Goal: Task Accomplishment & Management: Manage account settings

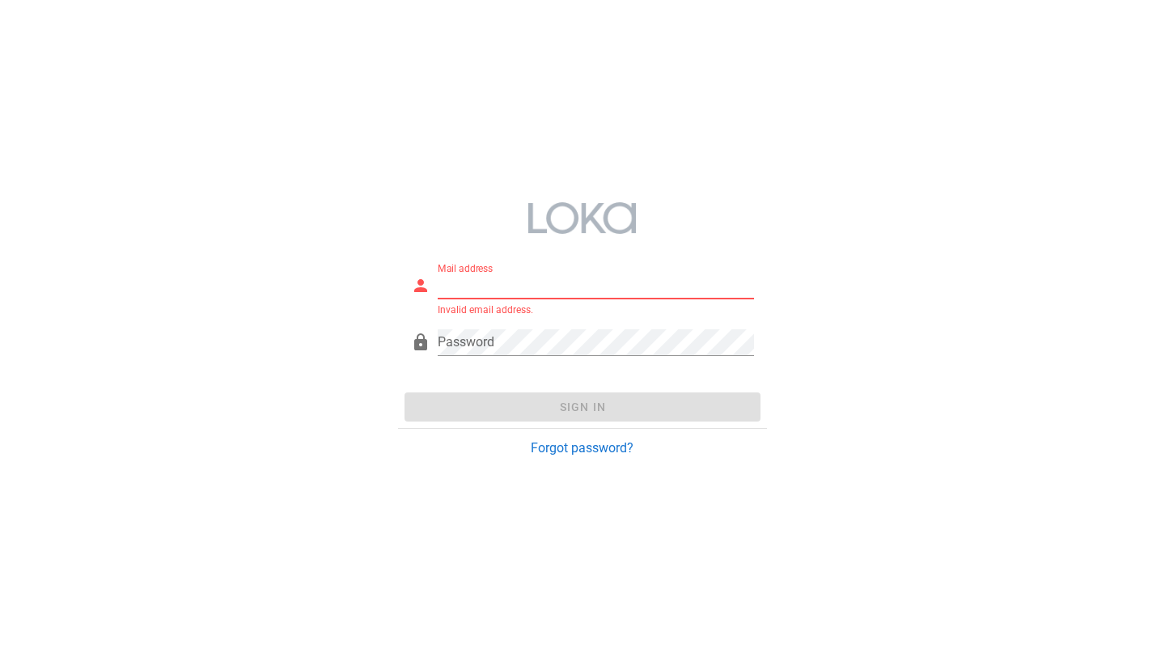
paste input "fb-test@loka.co.jp"
type input "fb-test@loka.co.jp"
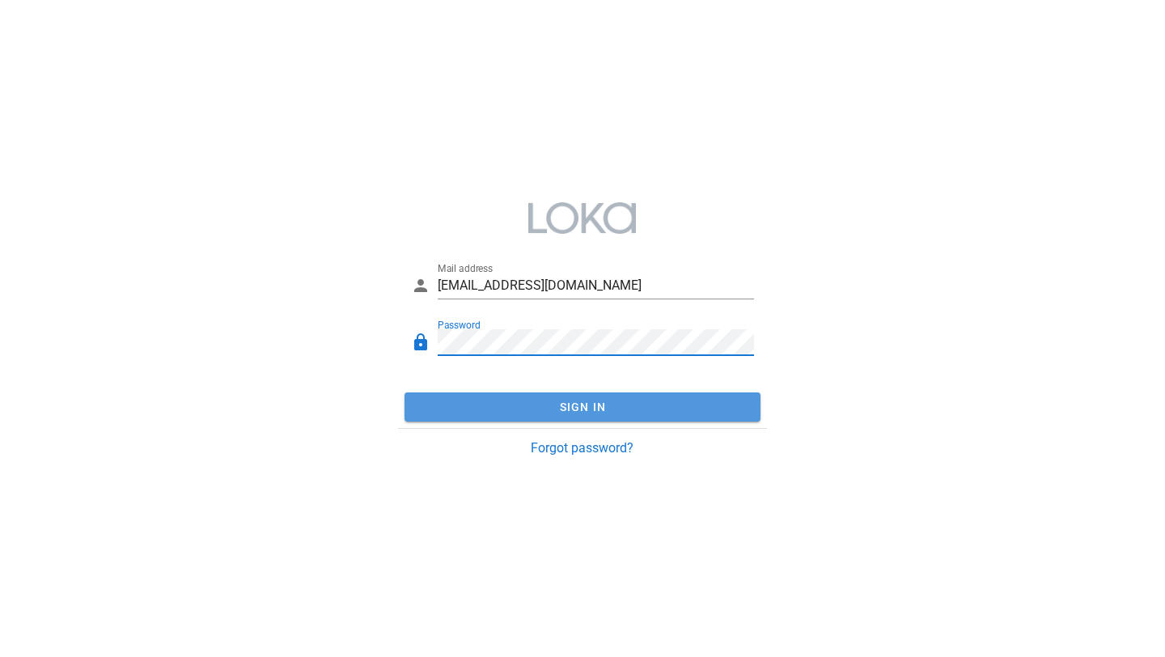
click at [521, 400] on button "Sign In" at bounding box center [582, 406] width 356 height 29
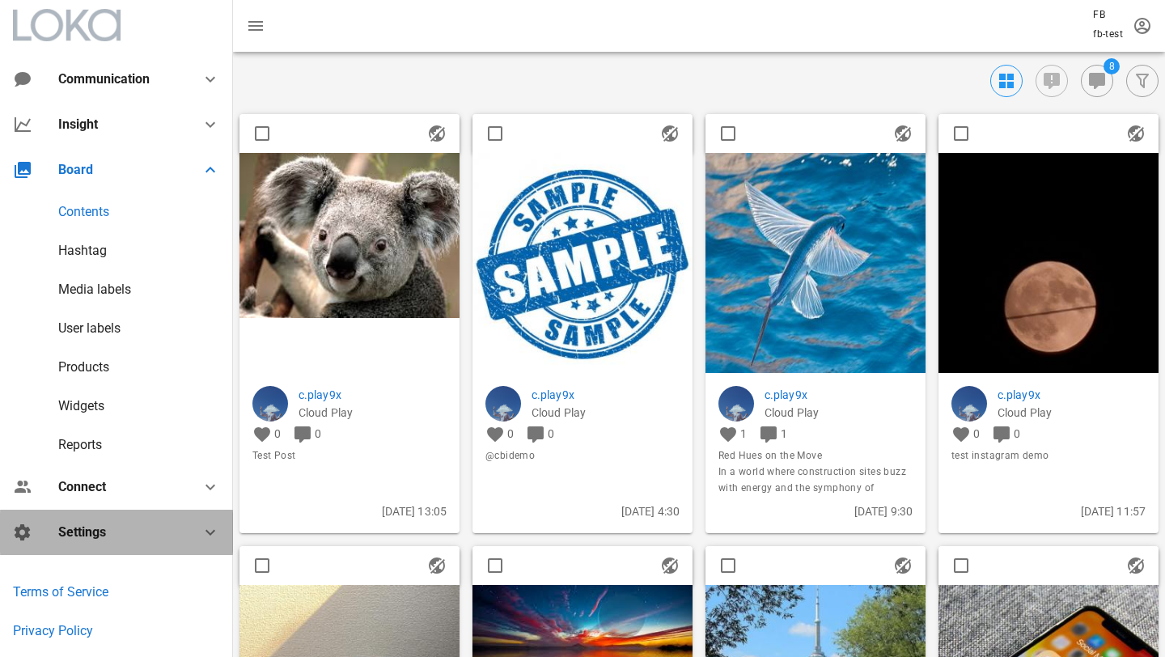
click at [91, 526] on div "Settings" at bounding box center [119, 531] width 123 height 15
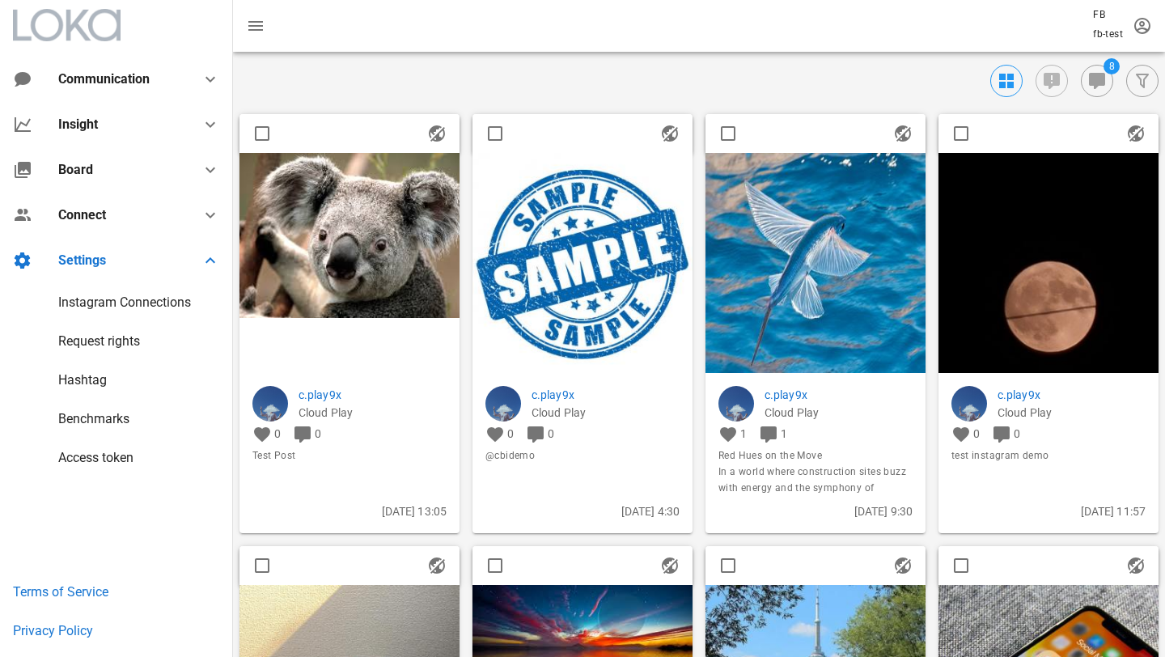
click at [90, 311] on div "Instagram Connections" at bounding box center [116, 302] width 233 height 39
click at [92, 303] on div "Instagram Connections" at bounding box center [124, 301] width 133 height 15
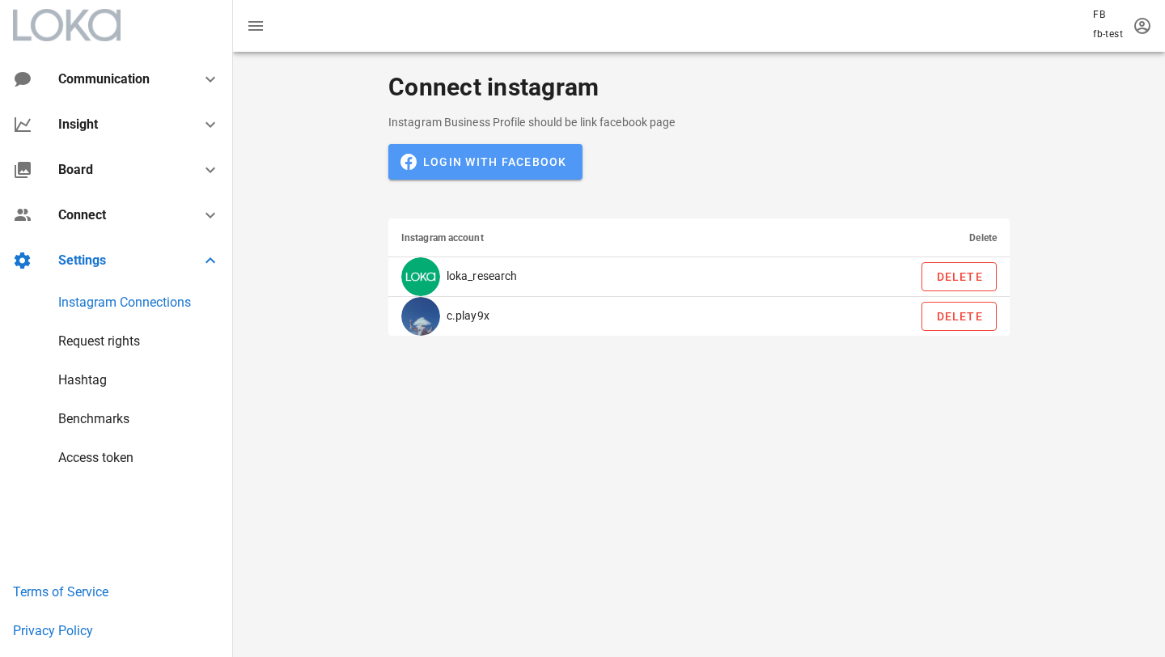
click at [523, 153] on button "Login with Facebook" at bounding box center [485, 162] width 194 height 36
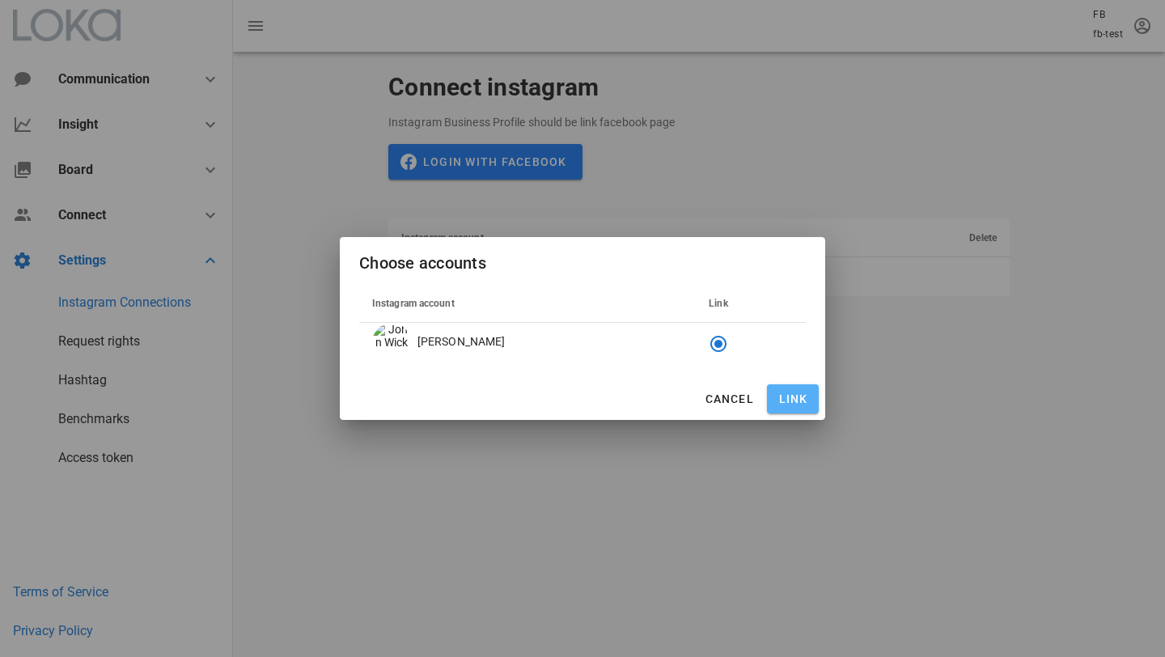
click at [802, 387] on button "Link" at bounding box center [793, 398] width 52 height 29
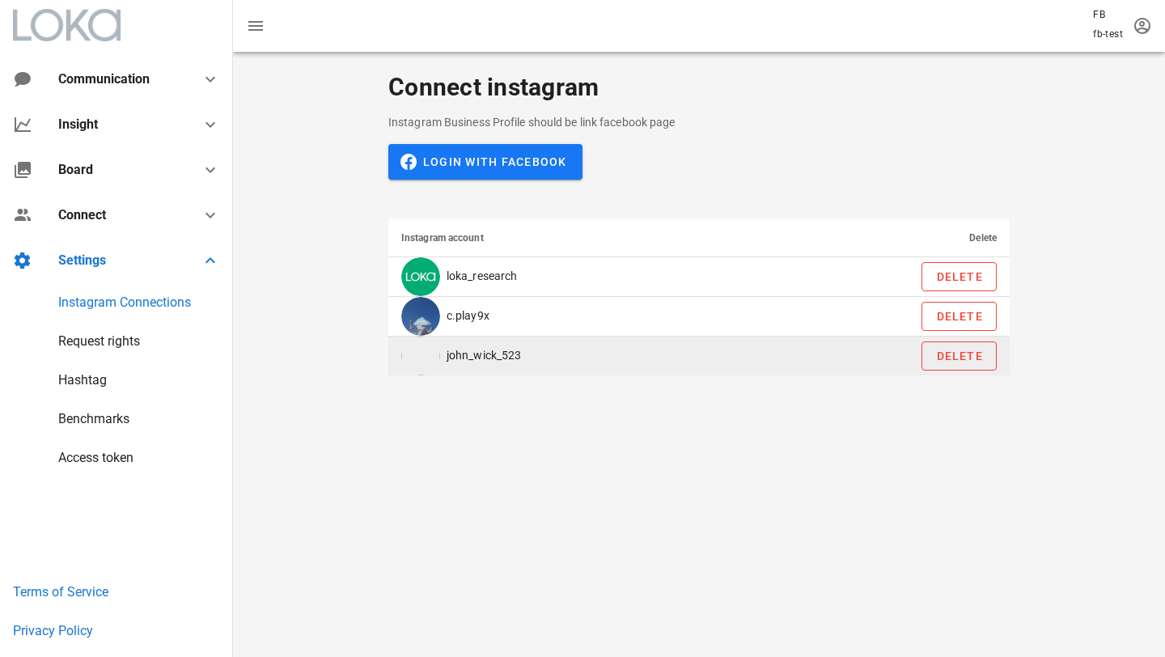
drag, startPoint x: 456, startPoint y: 356, endPoint x: 552, endPoint y: 362, distance: 95.7
click at [552, 363] on td "john_wick_523" at bounding box center [571, 356] width 367 height 39
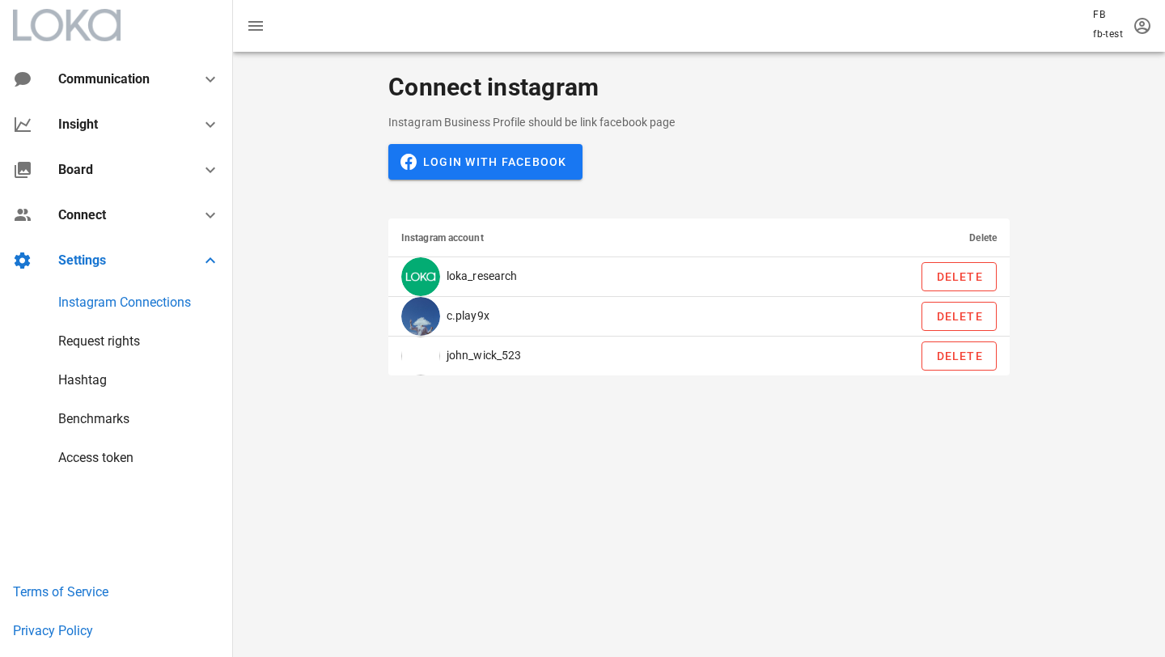
click at [537, 422] on div "Connect instagram Instagram Business Profile should be link facebook page Login…" at bounding box center [699, 354] width 932 height 605
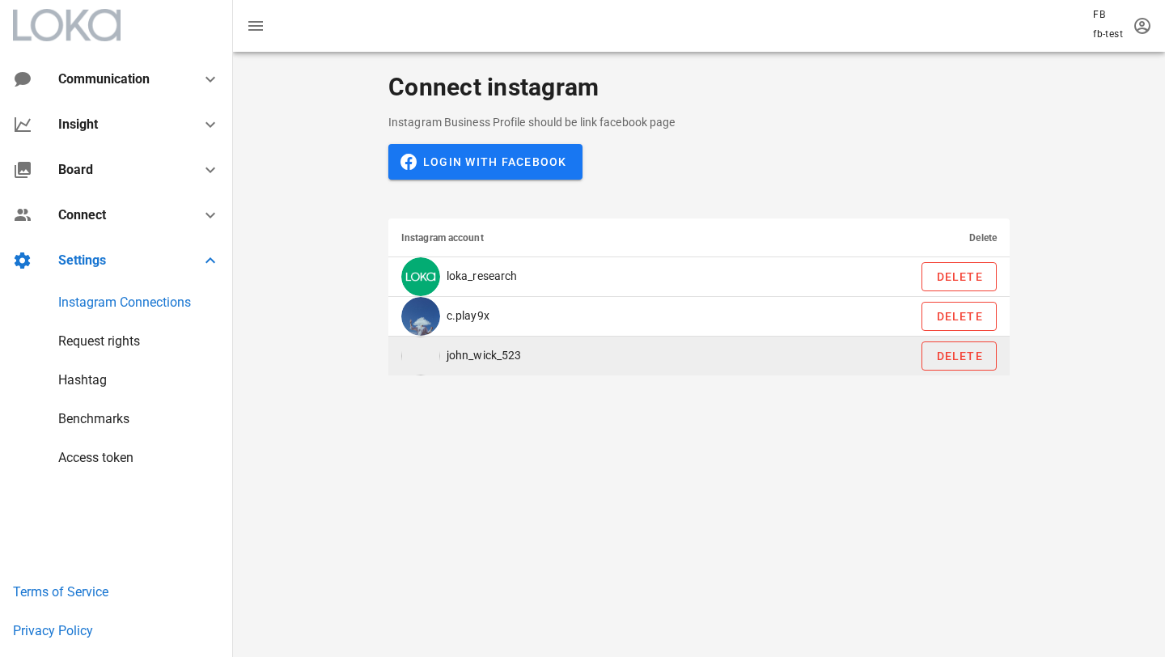
drag, startPoint x: 405, startPoint y: 339, endPoint x: 534, endPoint y: 361, distance: 130.5
click at [534, 362] on td "john_wick_523" at bounding box center [571, 356] width 367 height 39
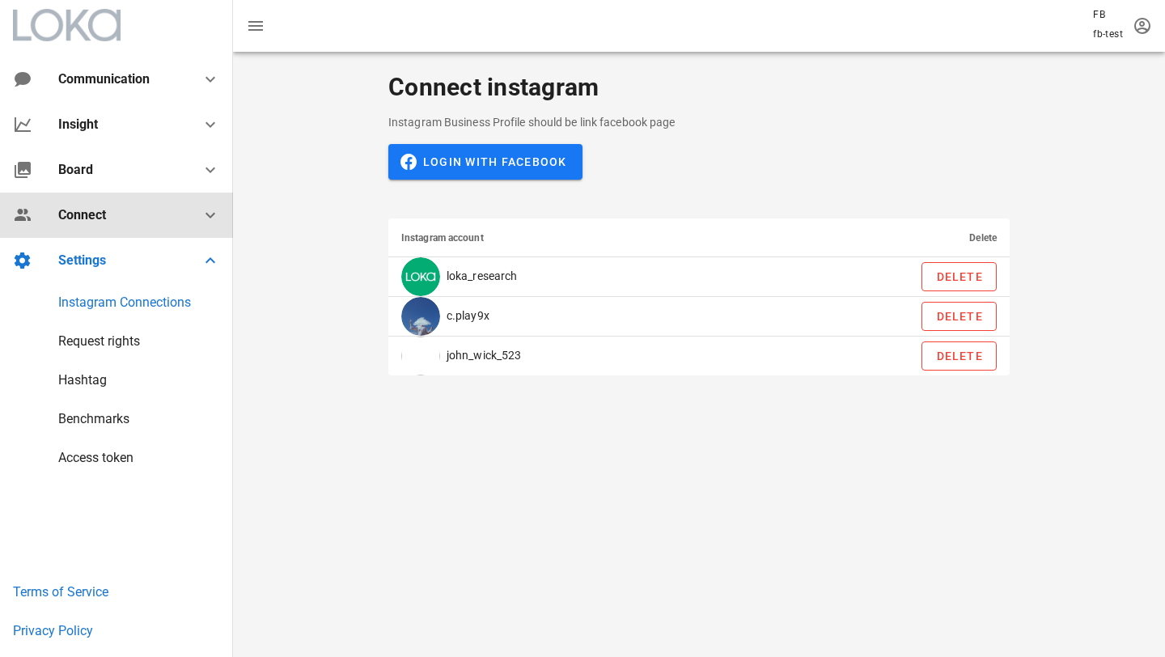
click at [215, 211] on icon at bounding box center [210, 214] width 19 height 19
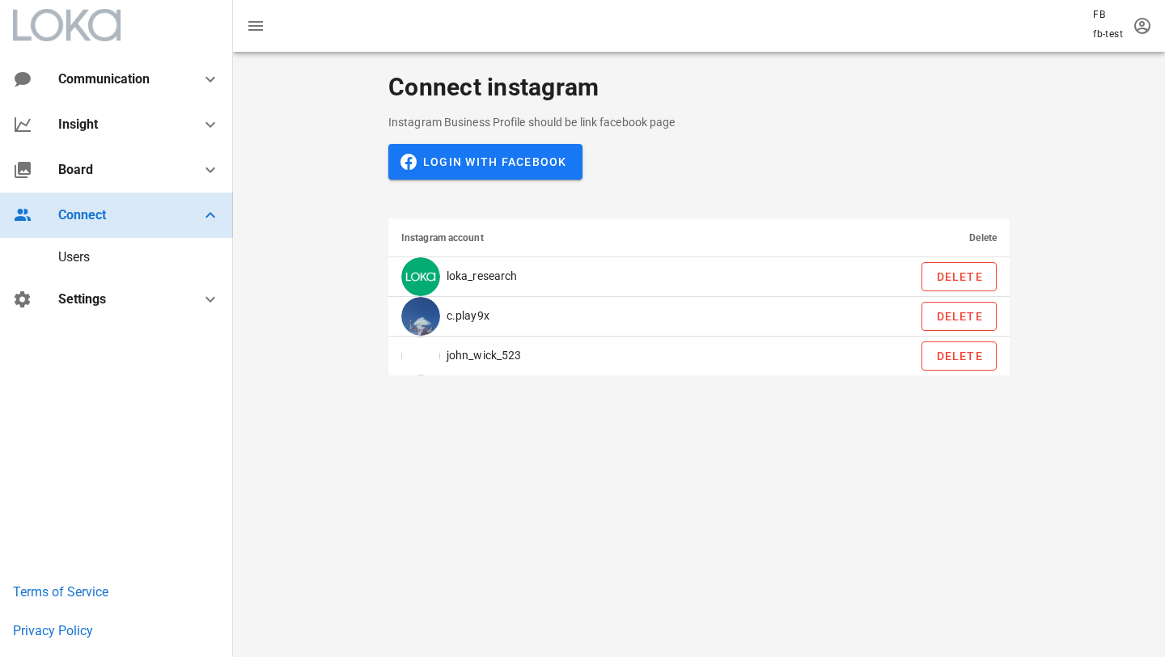
click at [209, 206] on icon at bounding box center [210, 214] width 19 height 19
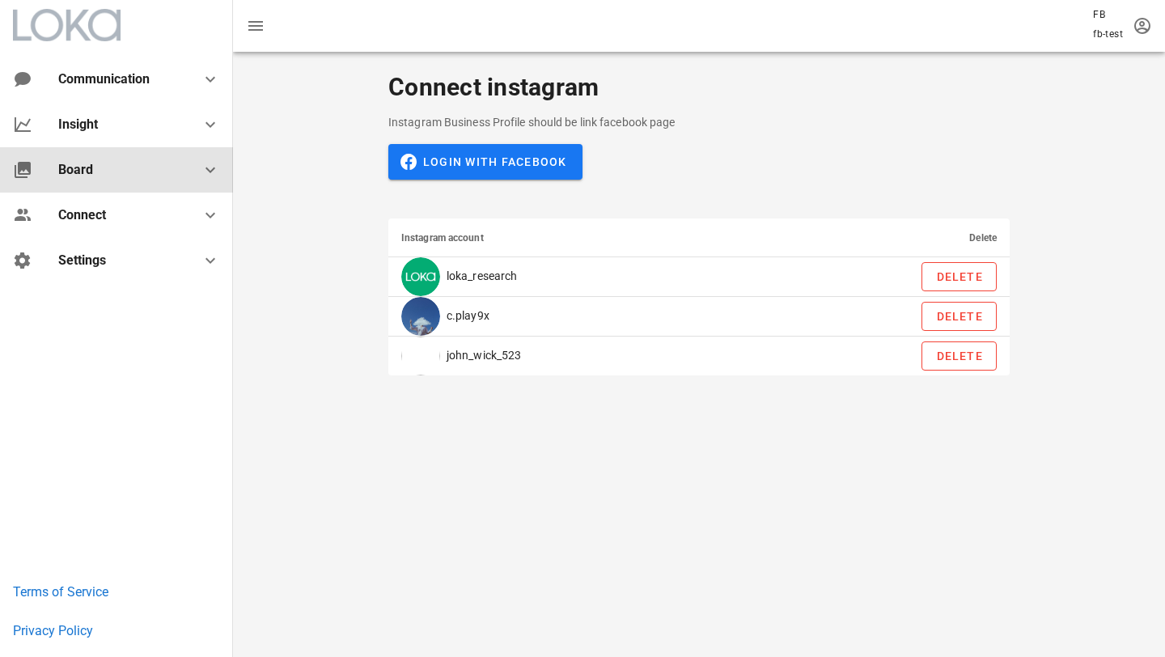
click at [209, 167] on icon at bounding box center [210, 169] width 19 height 19
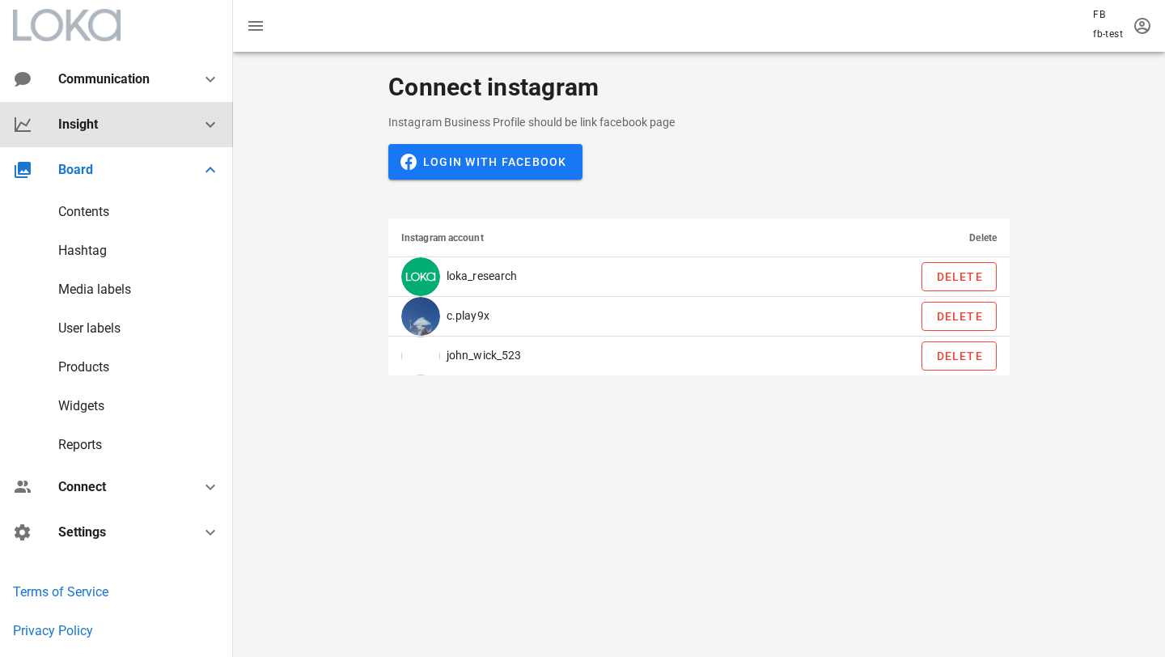
click at [214, 125] on icon at bounding box center [210, 124] width 19 height 19
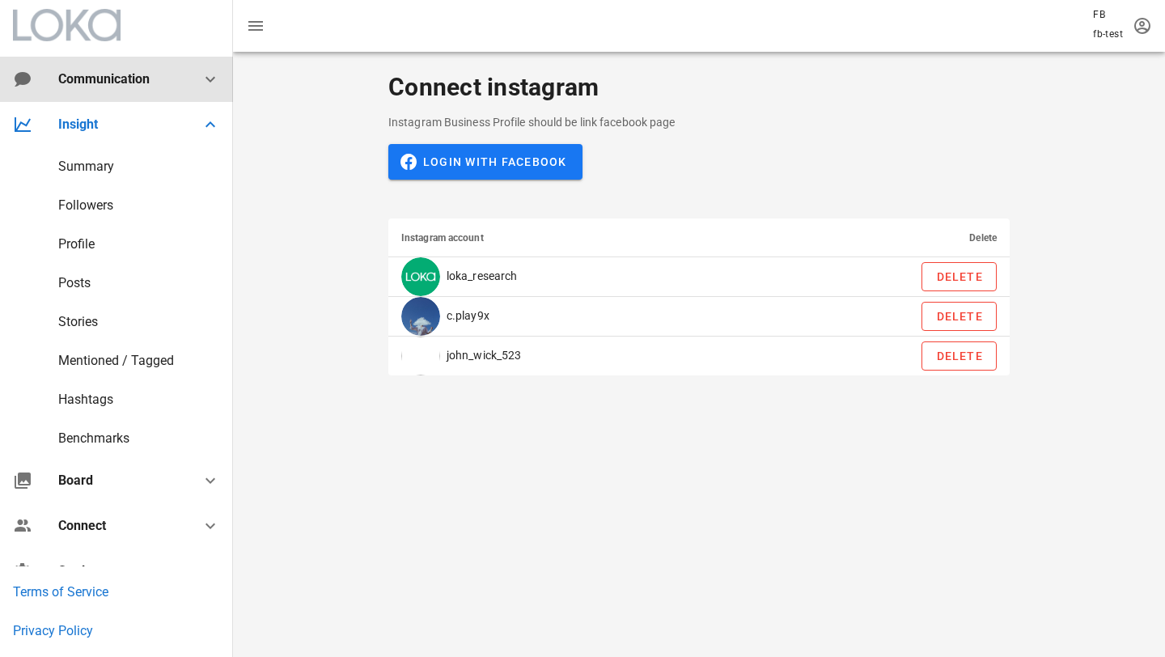
click at [214, 78] on icon at bounding box center [210, 79] width 19 height 19
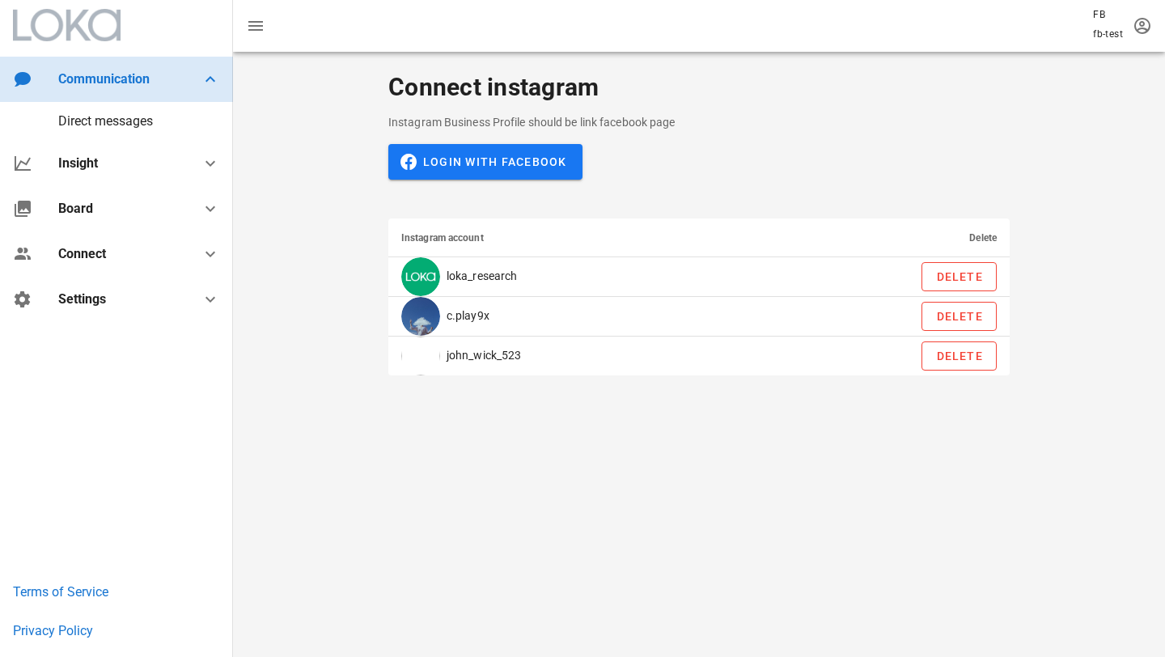
click at [214, 78] on icon at bounding box center [210, 79] width 19 height 19
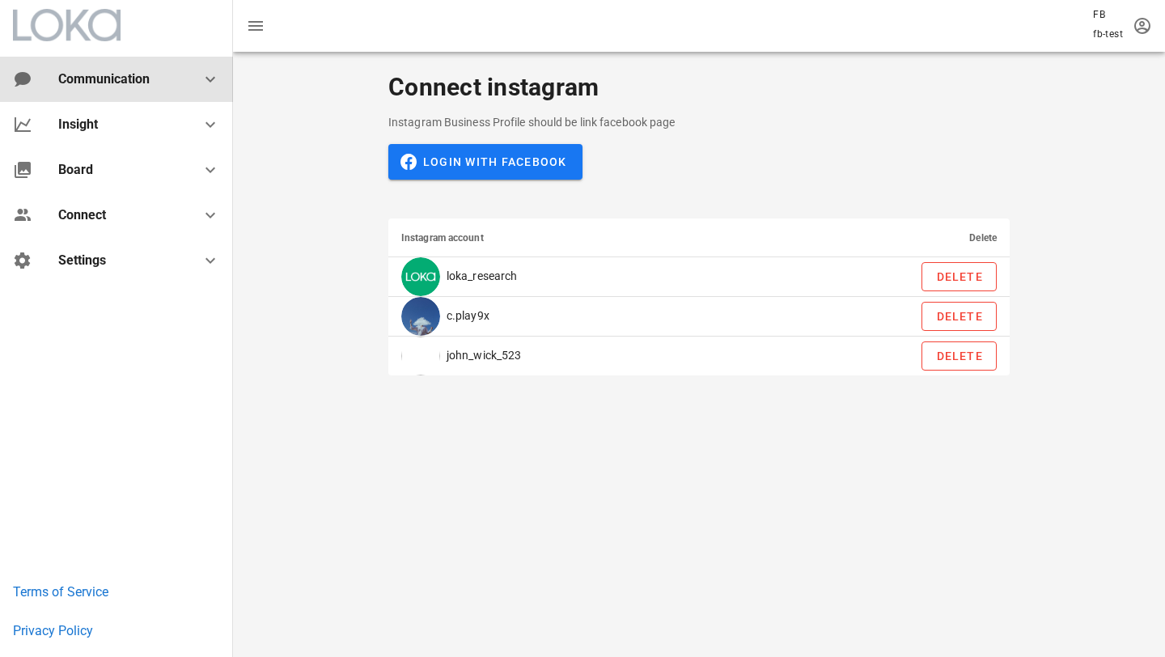
click at [214, 78] on icon at bounding box center [210, 79] width 19 height 19
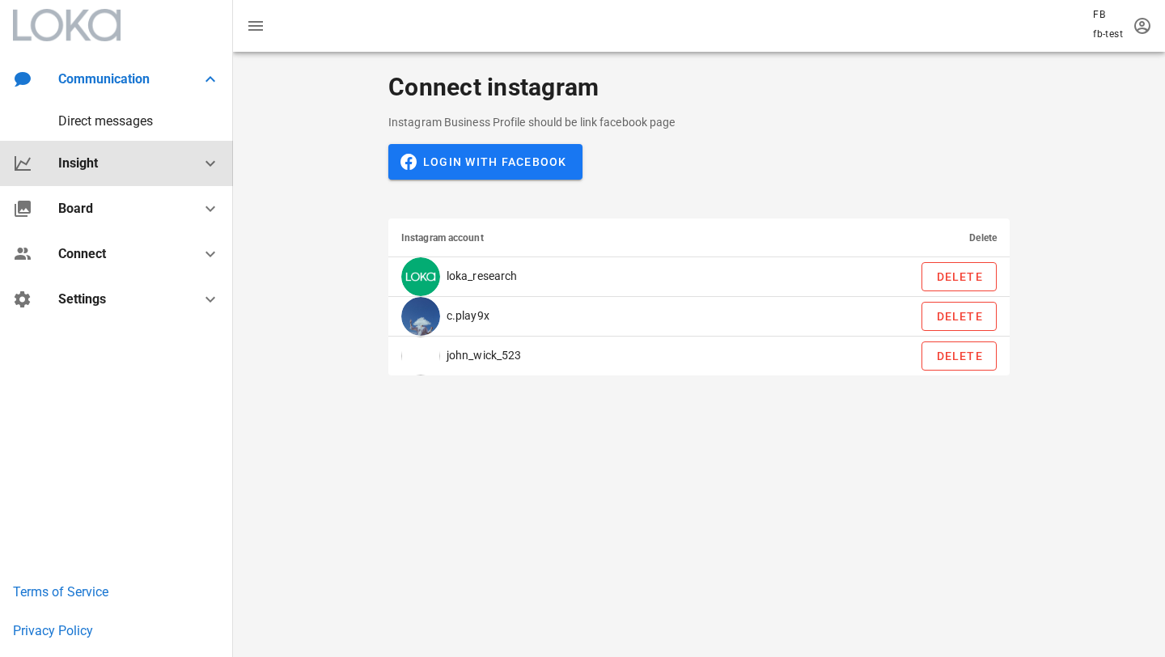
click at [212, 160] on icon at bounding box center [210, 163] width 19 height 19
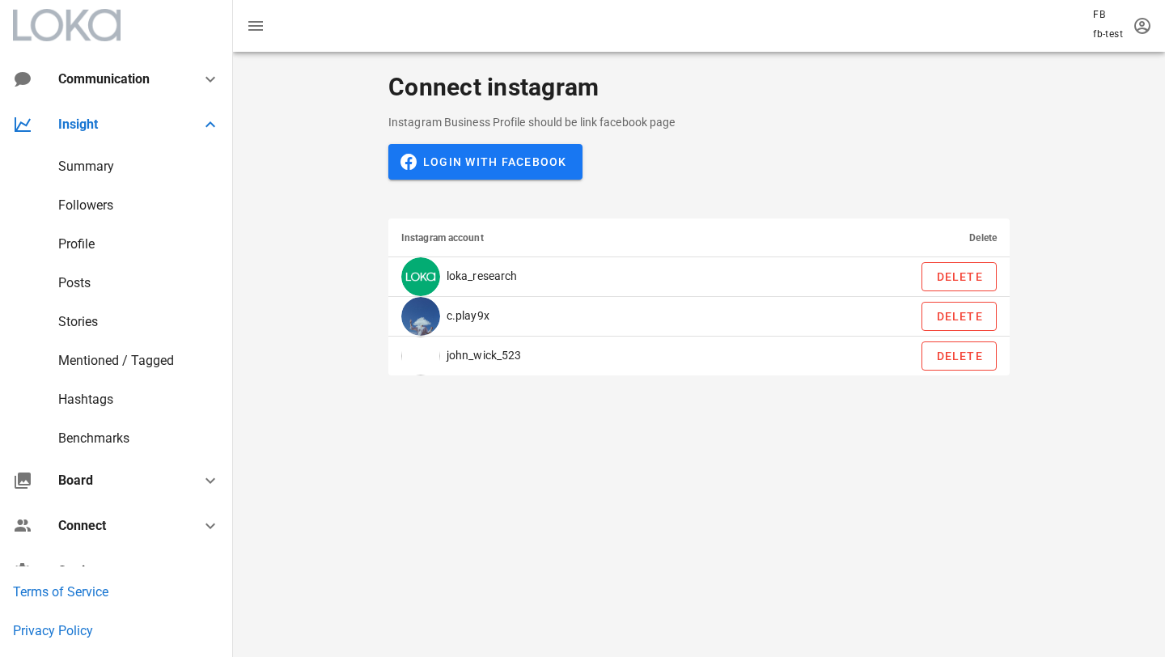
scroll to position [33, 0]
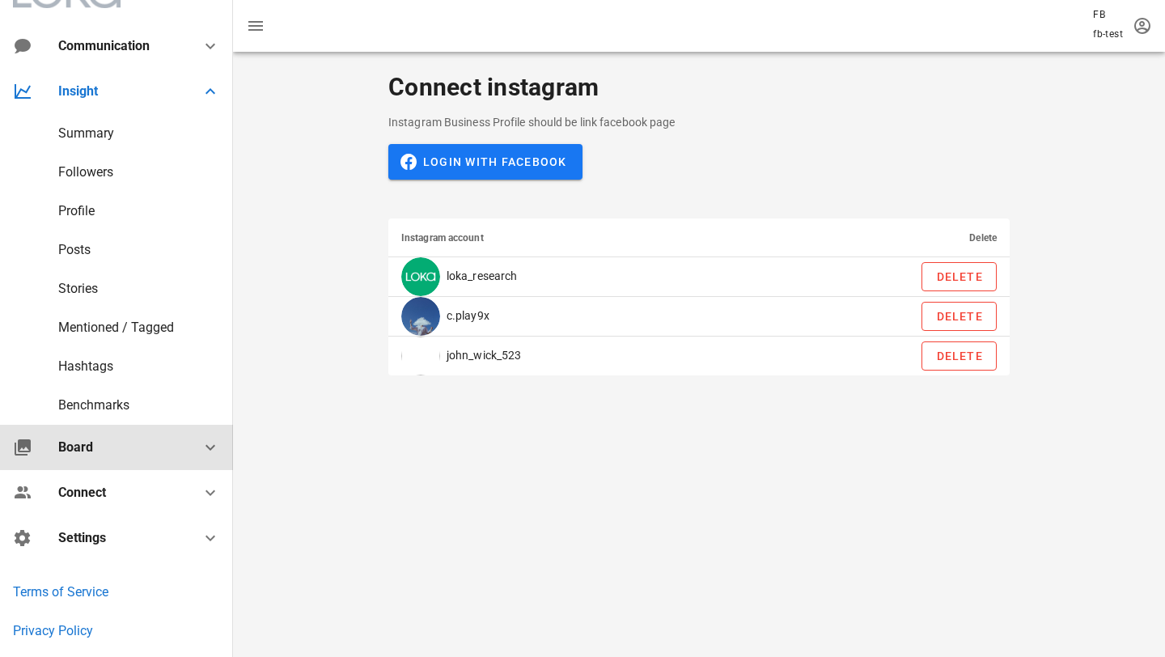
click at [204, 451] on icon at bounding box center [210, 447] width 19 height 19
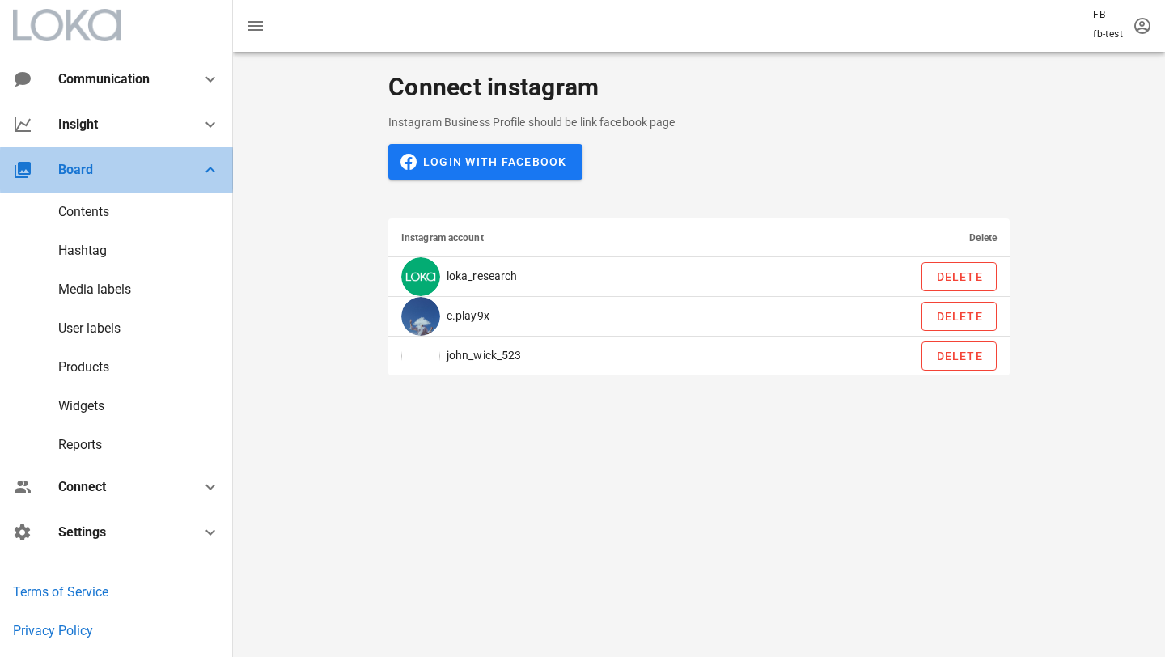
scroll to position [0, 0]
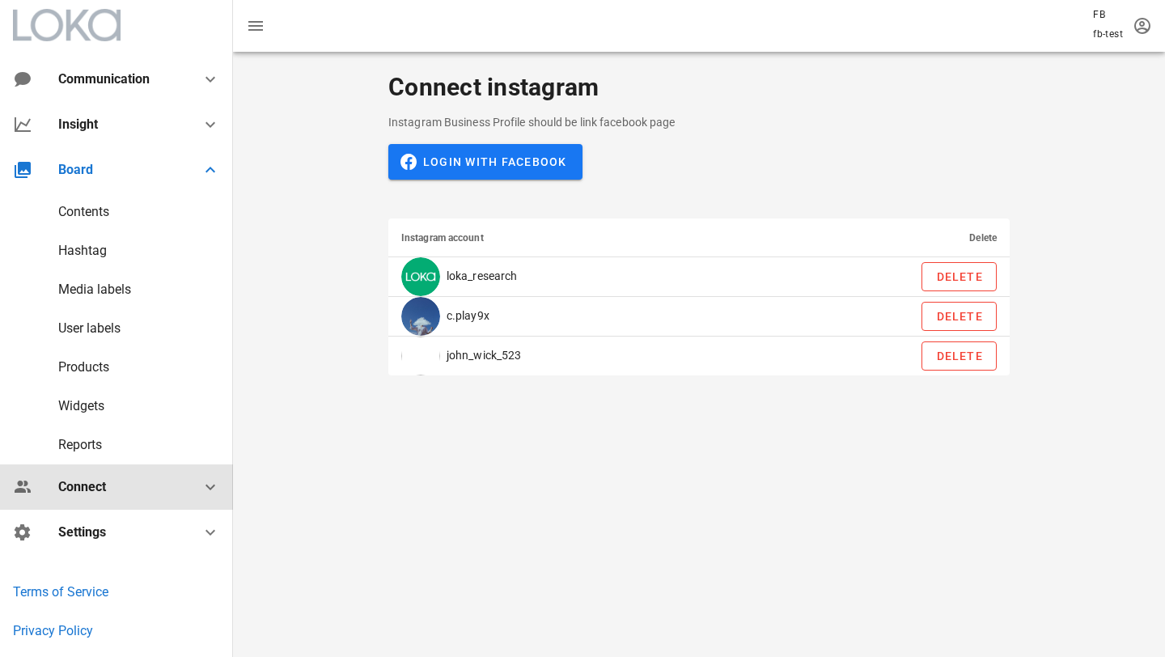
click at [212, 477] on icon at bounding box center [210, 486] width 19 height 19
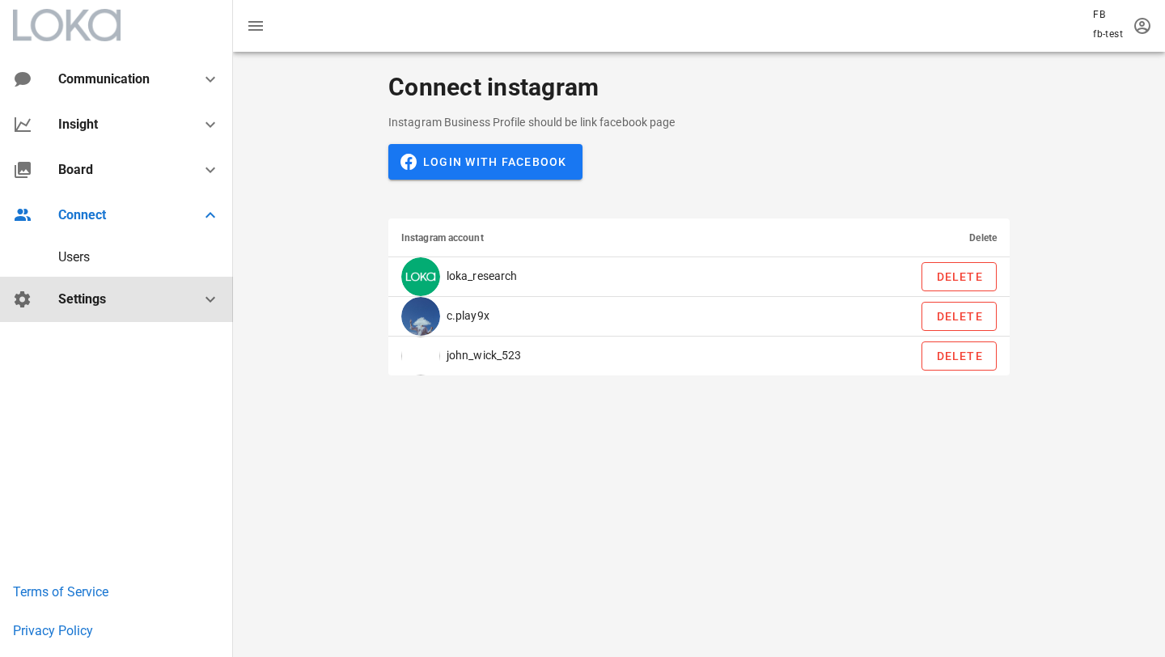
click at [207, 298] on icon at bounding box center [210, 299] width 19 height 19
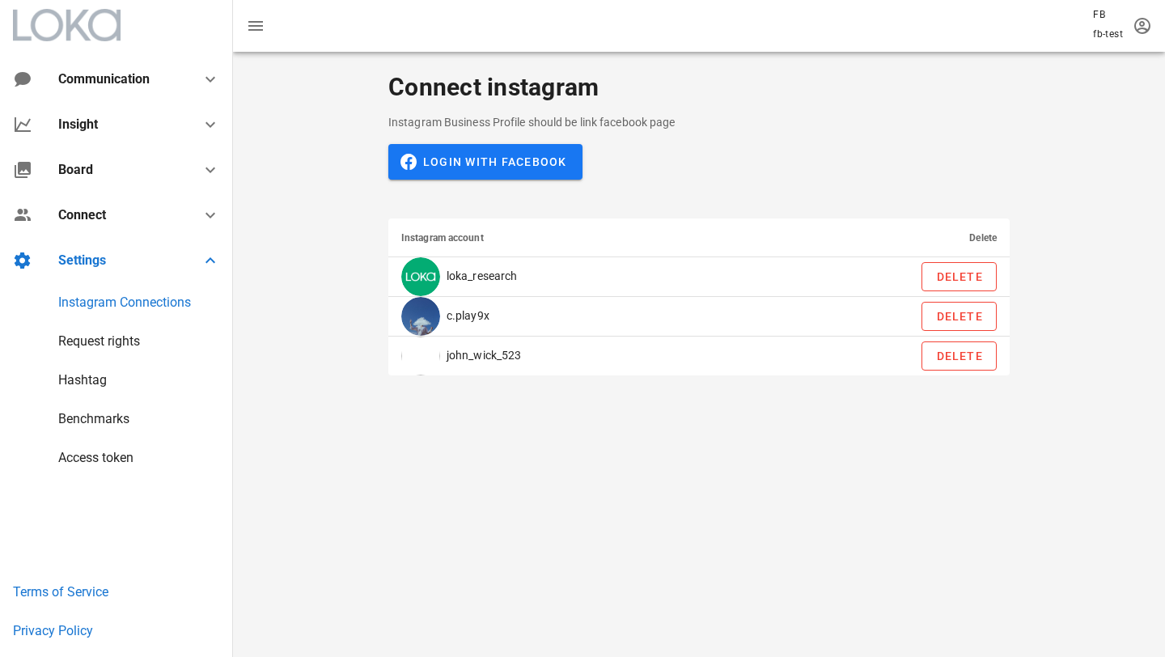
click at [464, 406] on div "Connect instagram Instagram Business Profile should be link facebook page Login…" at bounding box center [699, 354] width 932 height 605
